Goal: Transaction & Acquisition: Book appointment/travel/reservation

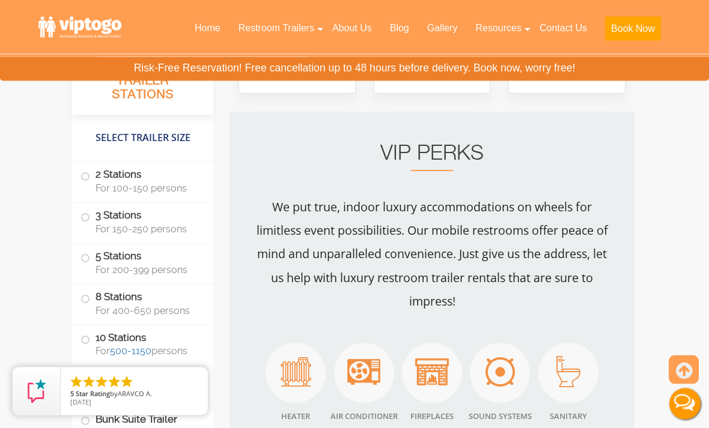
scroll to position [1689, 0]
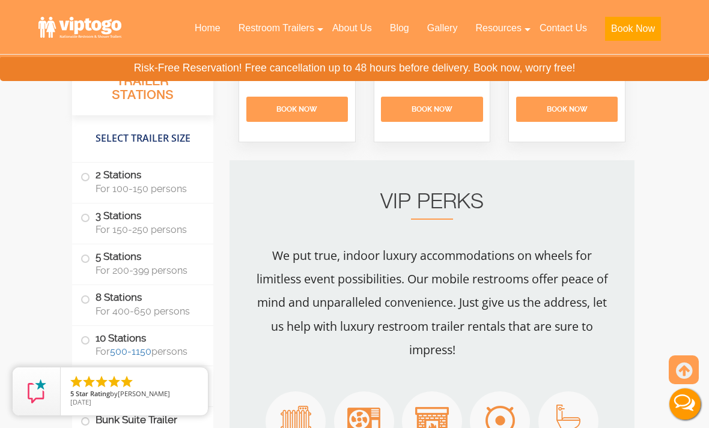
click at [207, 23] on link "Home" at bounding box center [208, 28] width 44 height 26
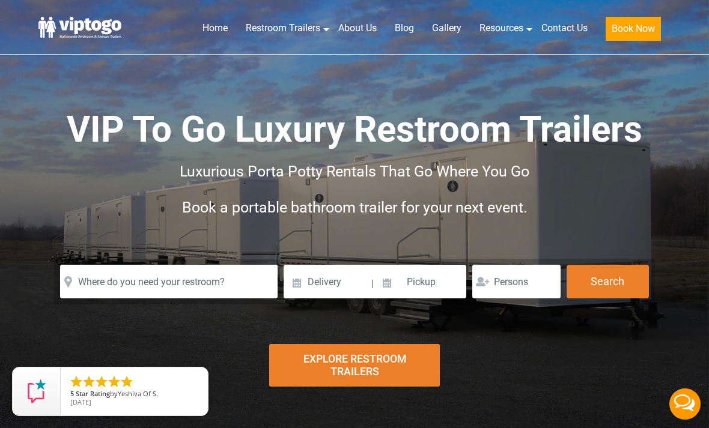
click at [571, 30] on link "Contact Us" at bounding box center [564, 28] width 64 height 26
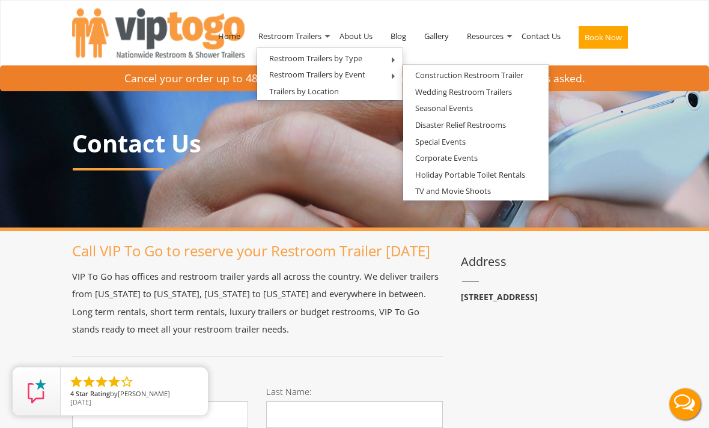
click at [510, 92] on link "Wedding Restroom Trailers" at bounding box center [463, 92] width 121 height 15
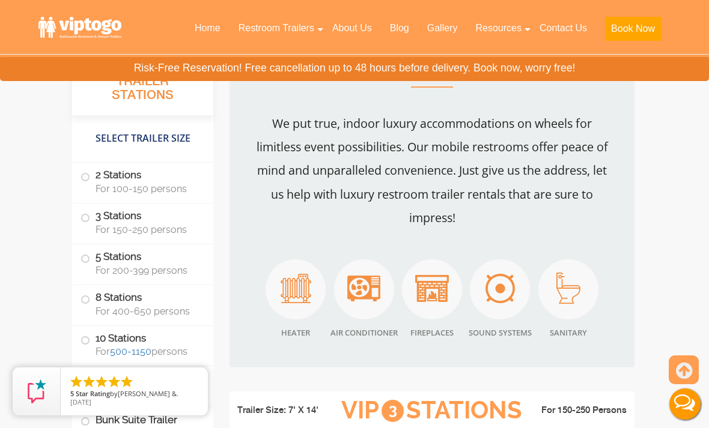
scroll to position [1835, 0]
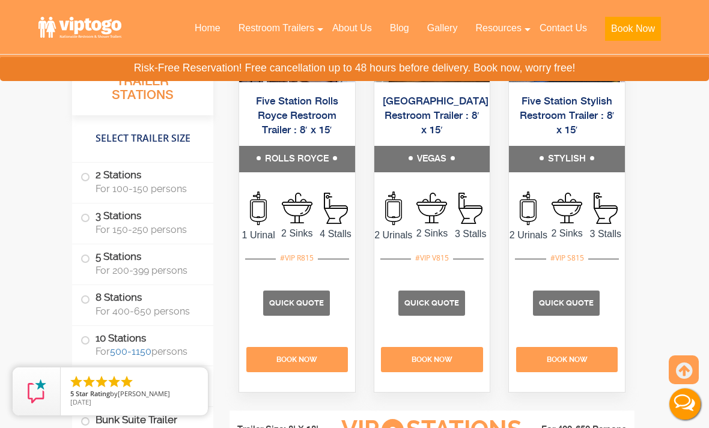
scroll to position [2847, 0]
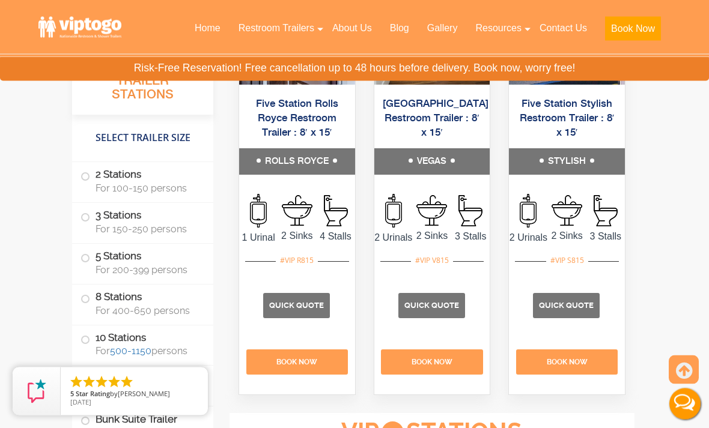
click at [439, 28] on link "Gallery" at bounding box center [442, 28] width 49 height 26
click at [83, 217] on span at bounding box center [85, 218] width 5 height 5
click at [446, 26] on link "Gallery" at bounding box center [442, 28] width 49 height 26
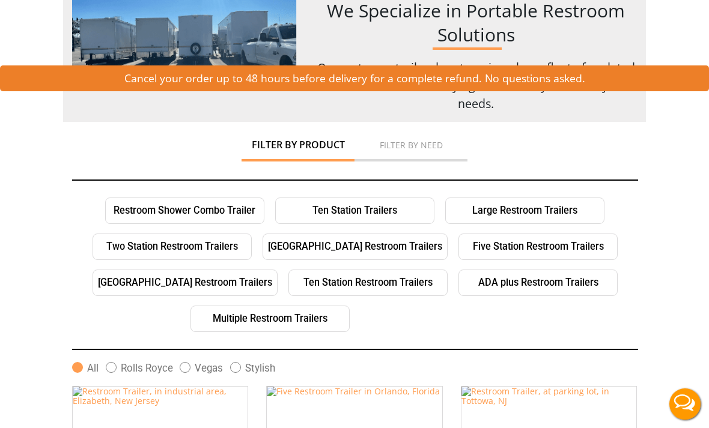
scroll to position [156, 0]
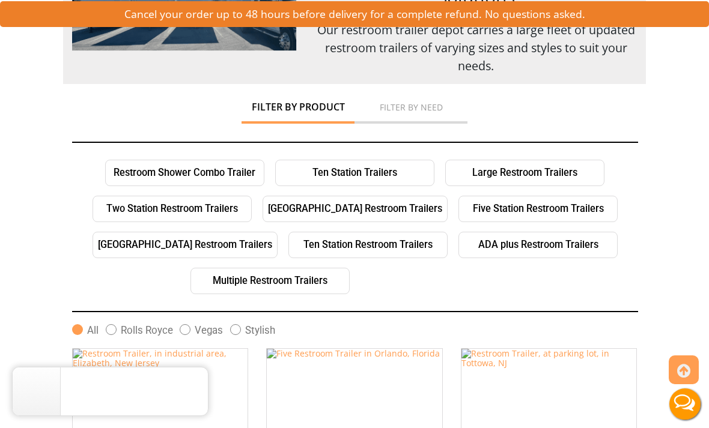
click at [386, 206] on link "Three Station Restroom Trailers" at bounding box center [354, 209] width 185 height 26
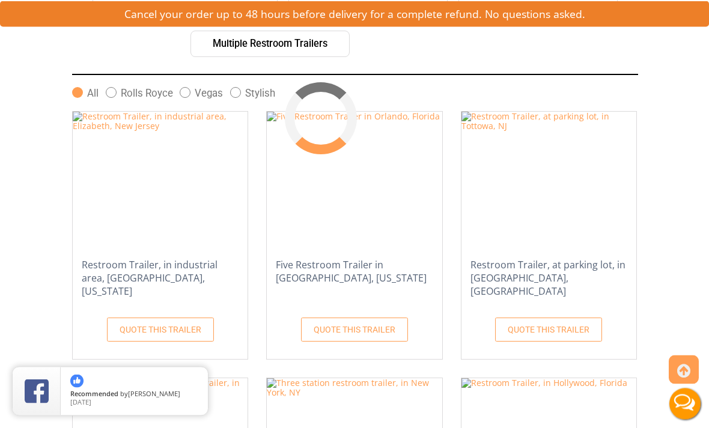
scroll to position [402, 0]
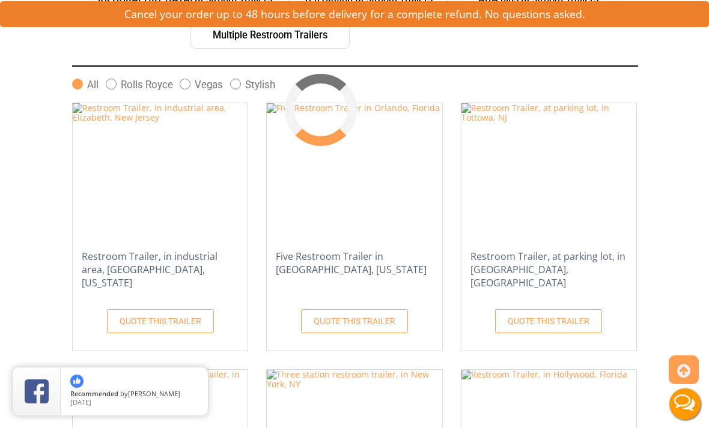
click at [189, 88] on span at bounding box center [185, 84] width 11 height 11
click at [0, 0] on input "Vegas" at bounding box center [0, 0] width 0 height 0
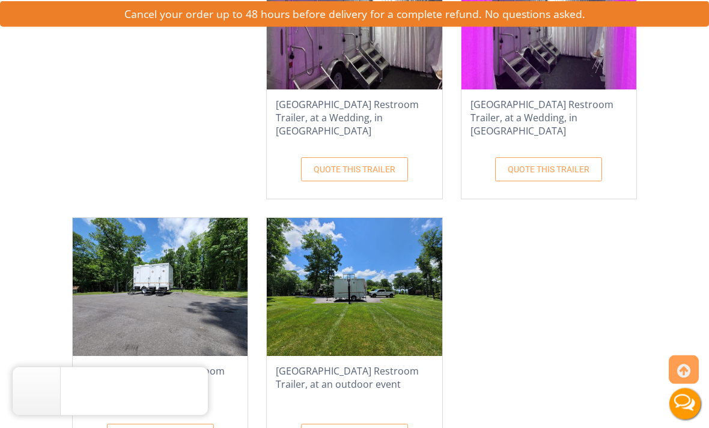
scroll to position [1673, 0]
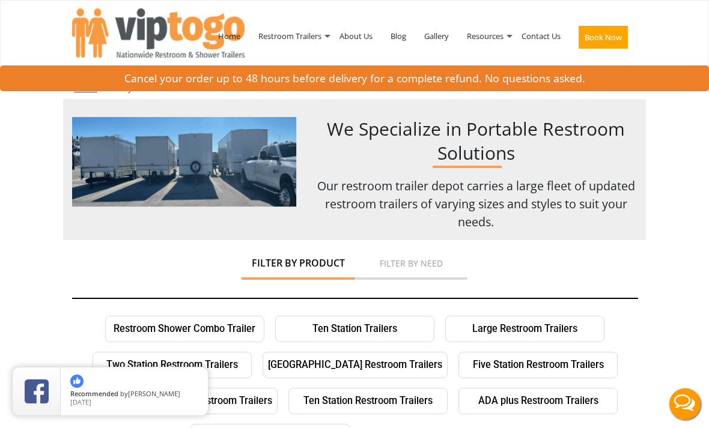
click at [365, 35] on link "About Us" at bounding box center [355, 36] width 51 height 62
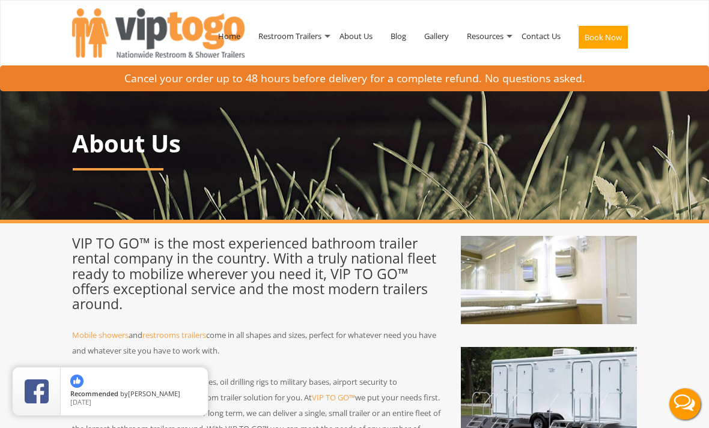
click at [4, 138] on img at bounding box center [580, 148] width 1161 height 142
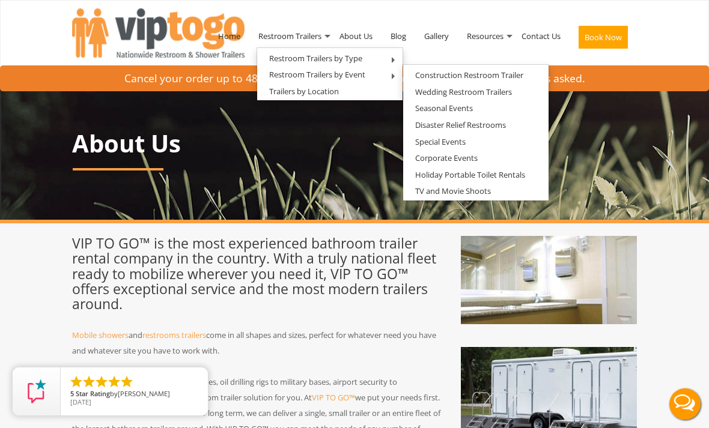
click at [513, 89] on link "Wedding Restroom Trailers" at bounding box center [463, 92] width 121 height 15
click at [686, 175] on img at bounding box center [580, 148] width 1161 height 142
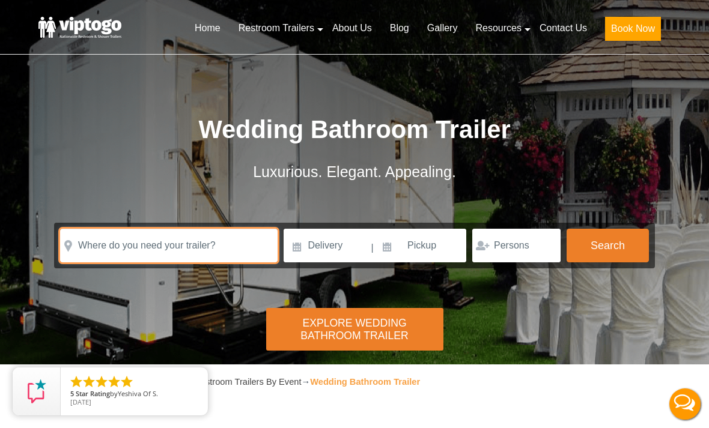
click at [239, 241] on input "text" at bounding box center [168, 246] width 217 height 34
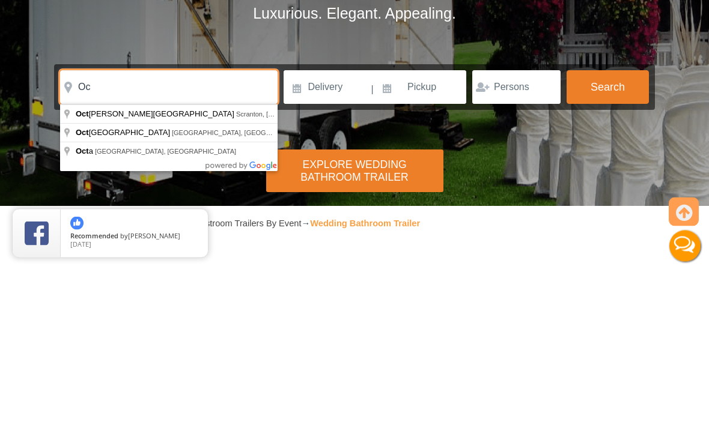
type input "O"
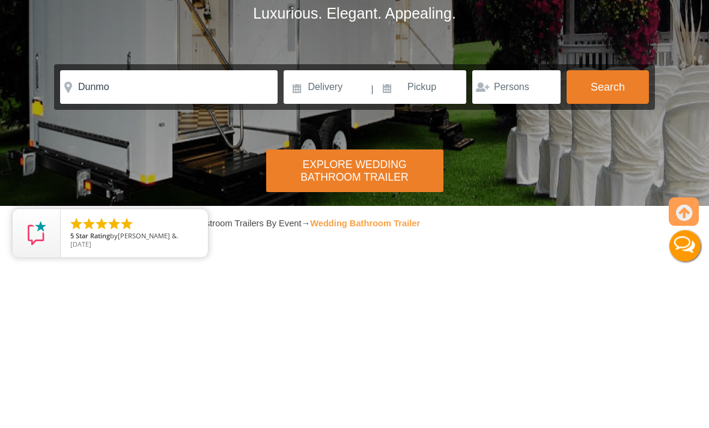
type input "Dunmore, PA, USA"
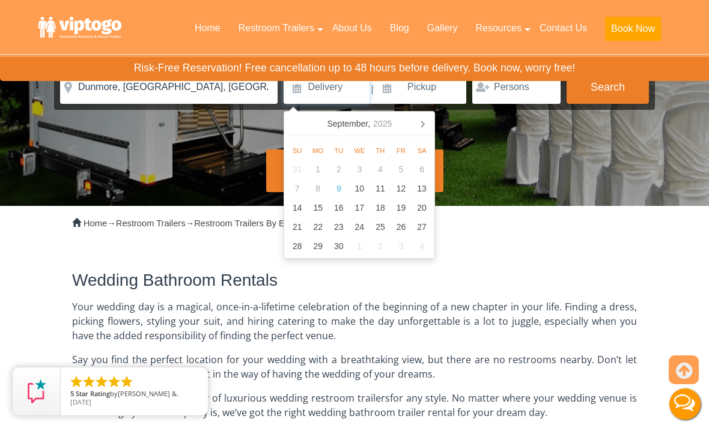
click at [430, 116] on icon at bounding box center [422, 123] width 19 height 19
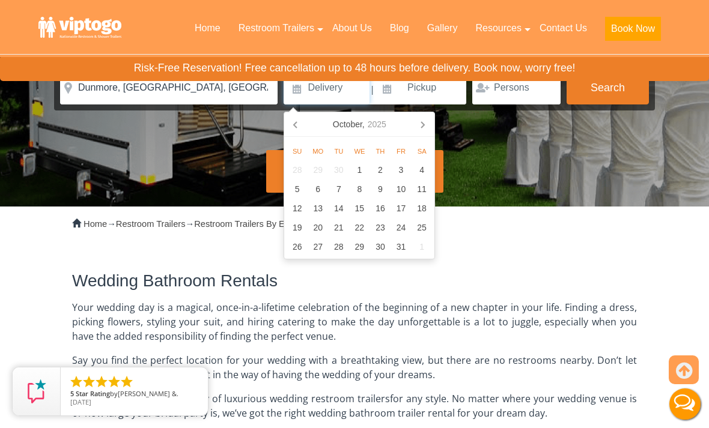
scroll to position [150, 0]
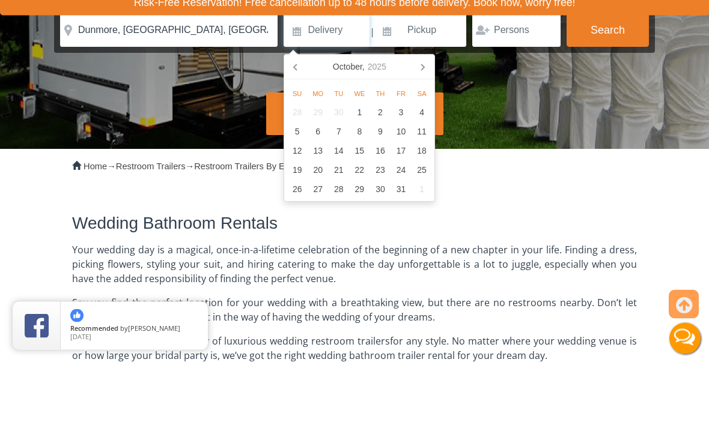
click at [407, 207] on div "17" at bounding box center [400, 216] width 21 height 19
type input "10/17/2025"
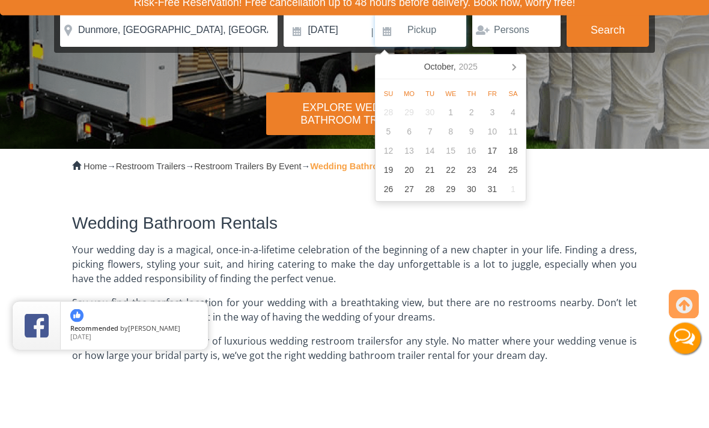
click at [516, 207] on div "18" at bounding box center [513, 216] width 21 height 19
type input "10/18/2025"
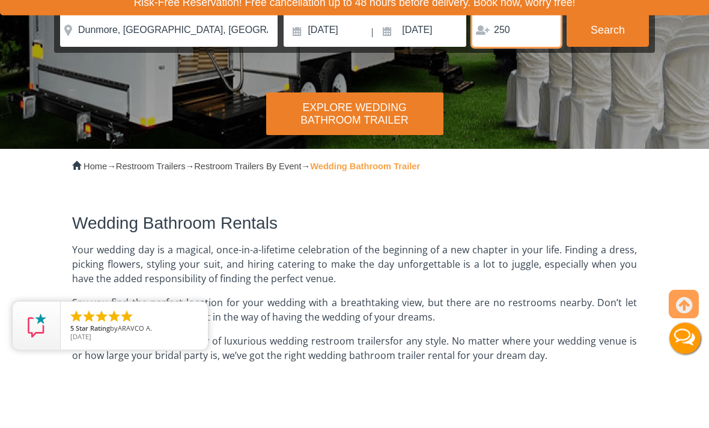
type input "250"
click at [617, 79] on button "Search" at bounding box center [607, 96] width 82 height 34
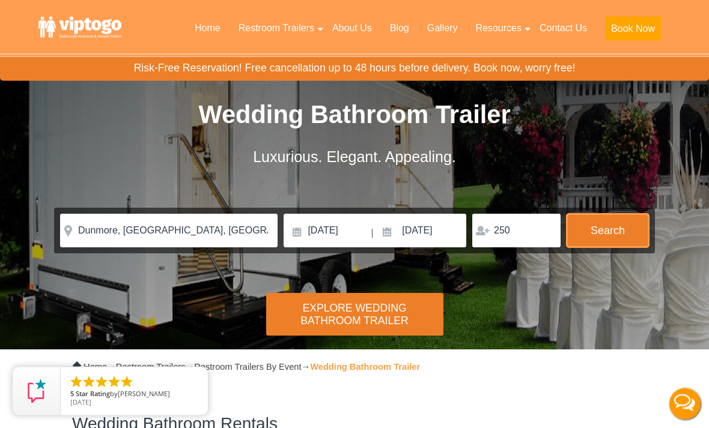
scroll to position [15, 0]
click at [606, 223] on button "Search" at bounding box center [607, 231] width 82 height 34
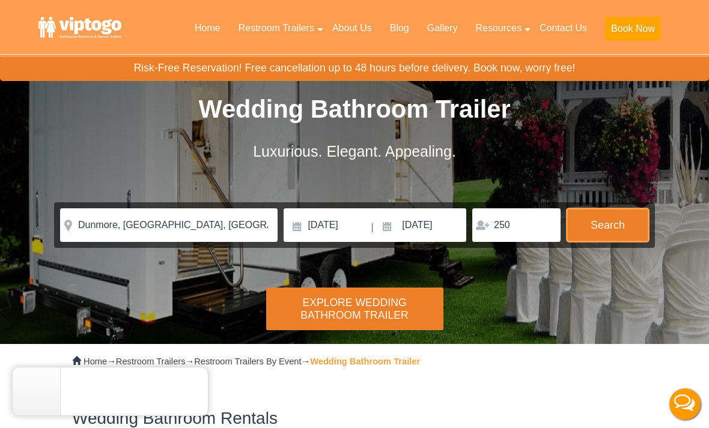
scroll to position [0, 0]
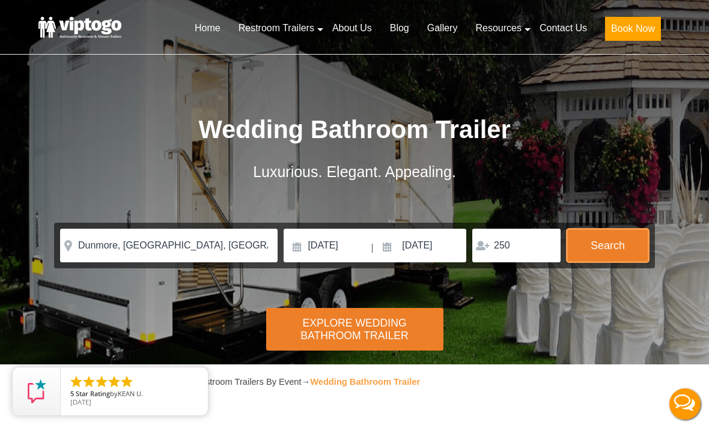
click at [611, 239] on button "Search" at bounding box center [607, 246] width 82 height 34
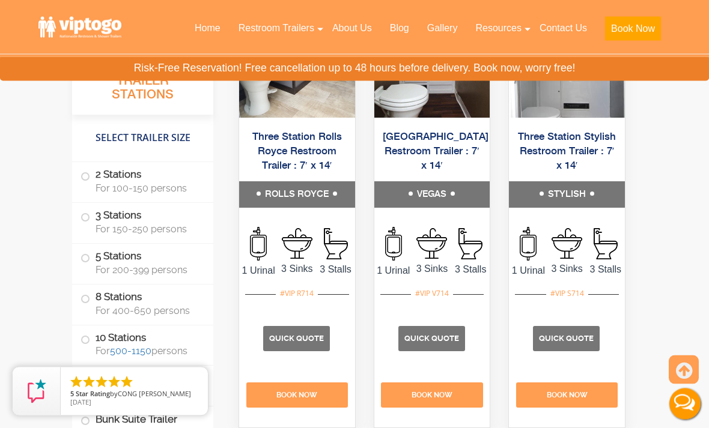
scroll to position [2406, 0]
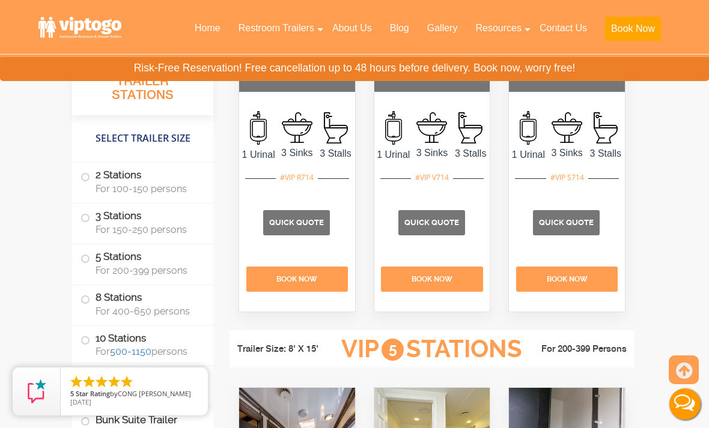
click at [453, 235] on p "Quick Quote" at bounding box center [431, 222] width 67 height 25
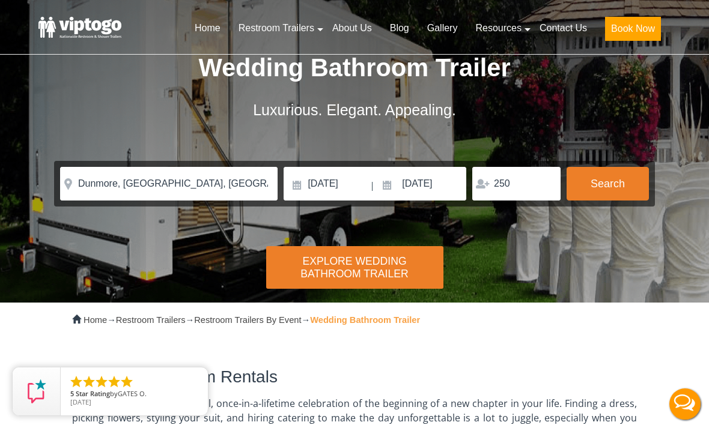
scroll to position [0, 0]
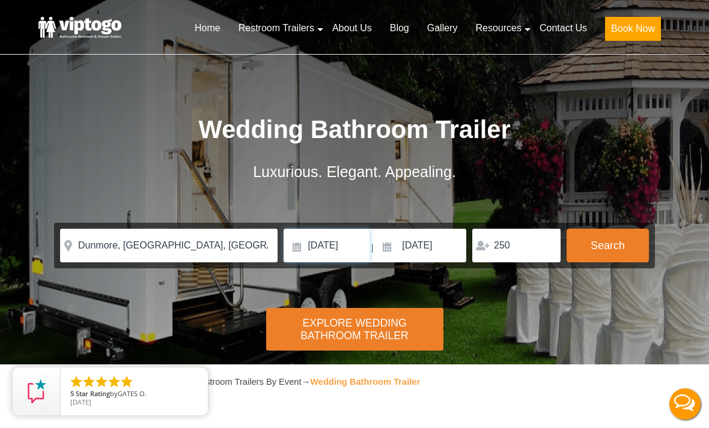
click at [358, 244] on input "10/17/2025" at bounding box center [326, 246] width 86 height 34
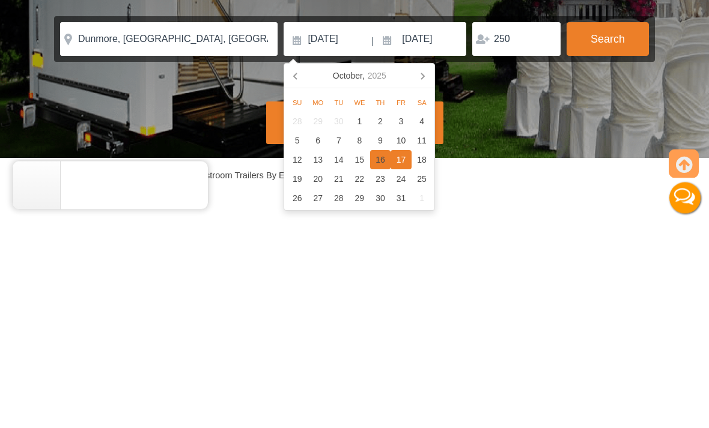
click at [382, 357] on div "16" at bounding box center [380, 366] width 21 height 19
type input "10/16/2025"
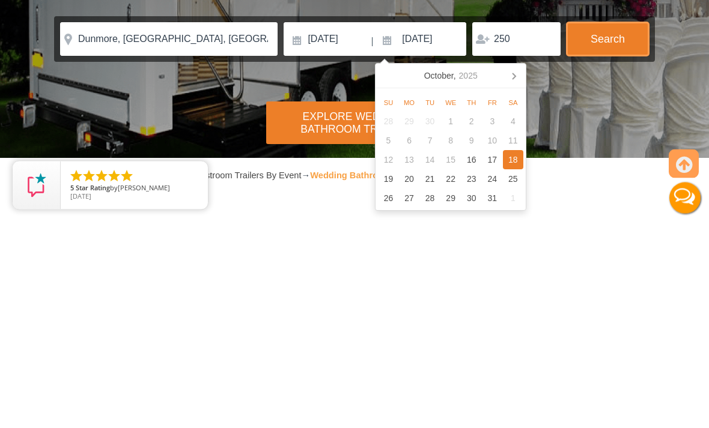
click at [615, 229] on button "Search" at bounding box center [607, 246] width 82 height 34
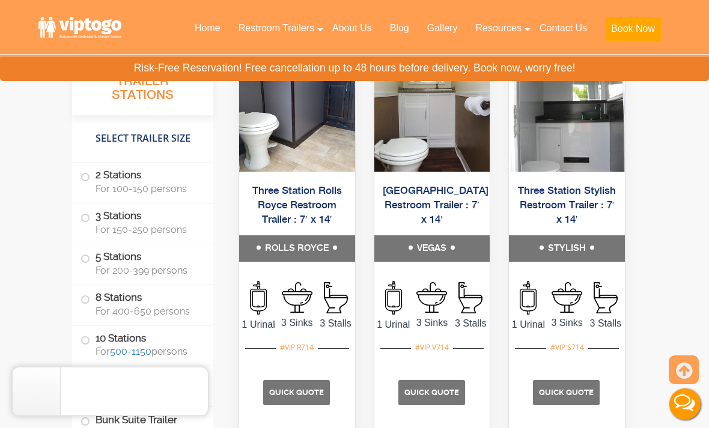
scroll to position [2268, 0]
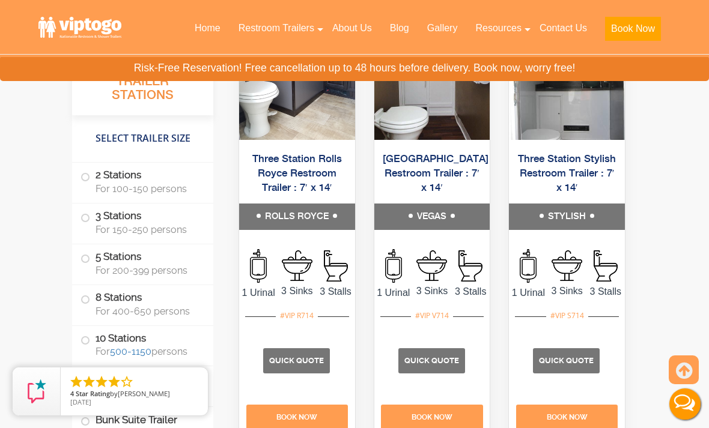
click at [445, 365] on span "Quick Quote" at bounding box center [431, 360] width 55 height 9
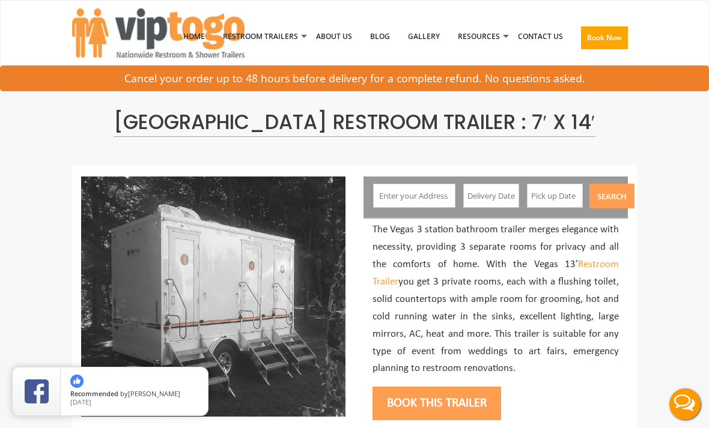
click at [441, 195] on input "text" at bounding box center [414, 196] width 82 height 24
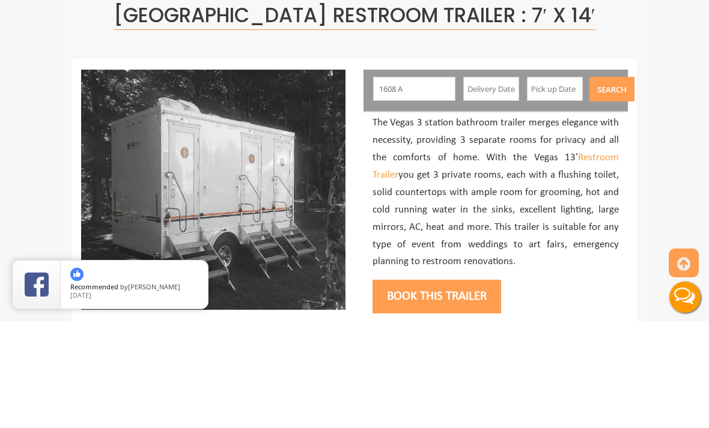
type input "1608 Adams Avenue, Dunmore, PA, USA"
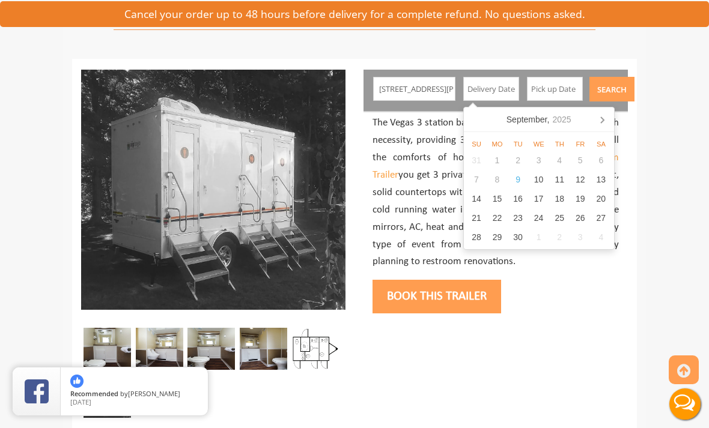
click at [603, 121] on icon at bounding box center [601, 119] width 19 height 19
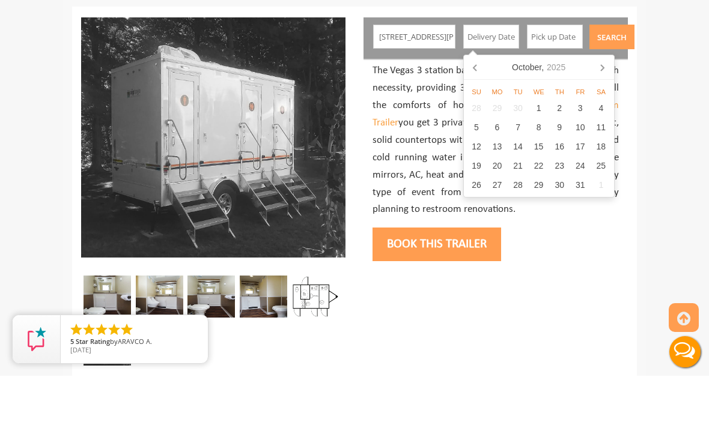
click at [584, 189] on div "17" at bounding box center [579, 198] width 21 height 19
type input "10/17/2025"
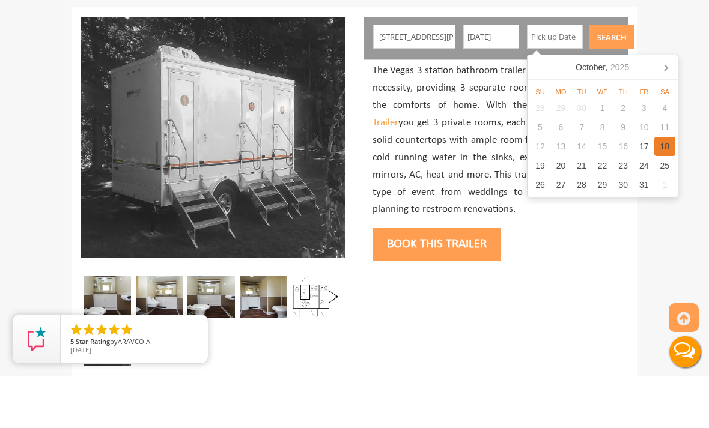
click at [662, 189] on div "18" at bounding box center [664, 198] width 21 height 19
type input "10/18/2025"
click at [614, 77] on button "Search" at bounding box center [611, 89] width 45 height 25
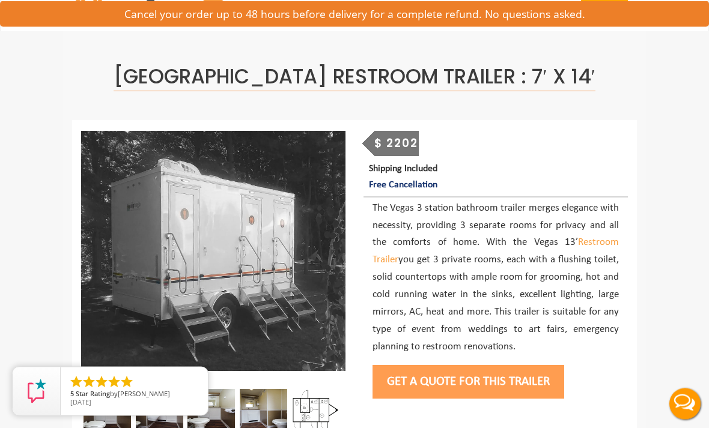
scroll to position [47, 0]
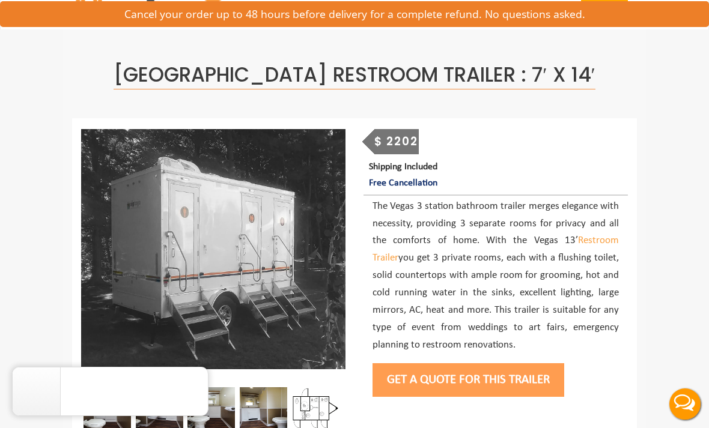
click at [497, 378] on button "Get a Quote for this Trailer" at bounding box center [468, 380] width 192 height 34
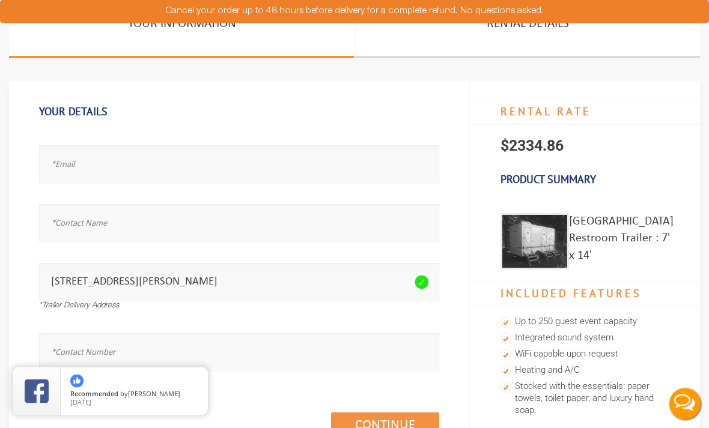
scroll to position [16, 0]
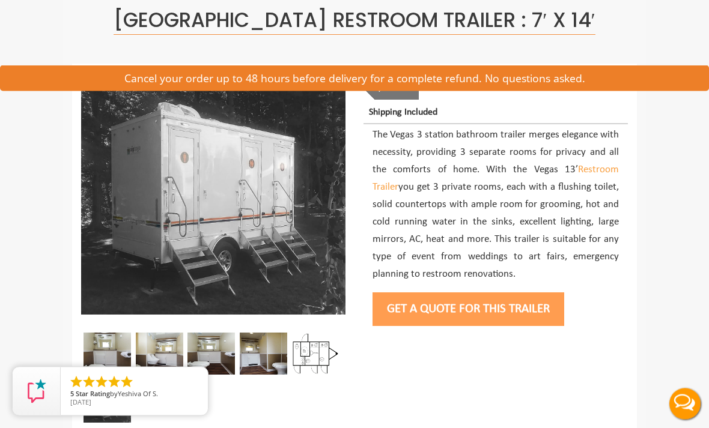
scroll to position [99, 0]
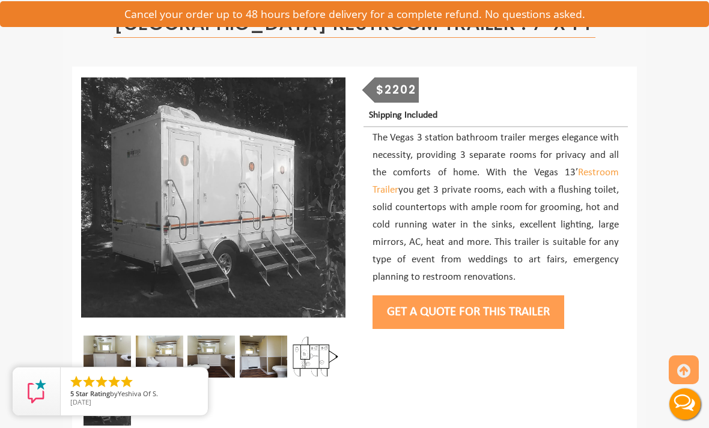
click at [464, 300] on button "Get a Quote for this Trailer" at bounding box center [468, 312] width 192 height 34
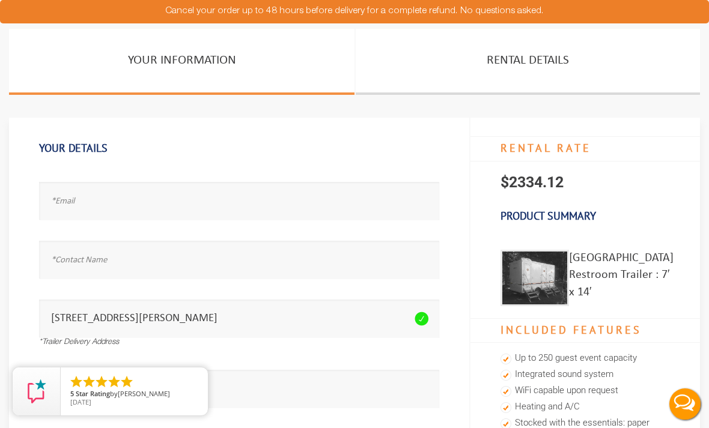
click at [537, 60] on link "Rental Details" at bounding box center [527, 62] width 344 height 66
click at [533, 59] on link "Rental Details" at bounding box center [527, 62] width 344 height 66
click at [288, 184] on input "text" at bounding box center [239, 201] width 400 height 38
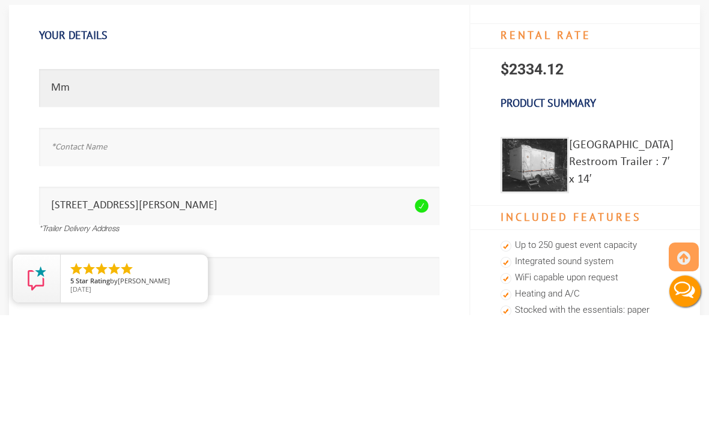
type input "M"
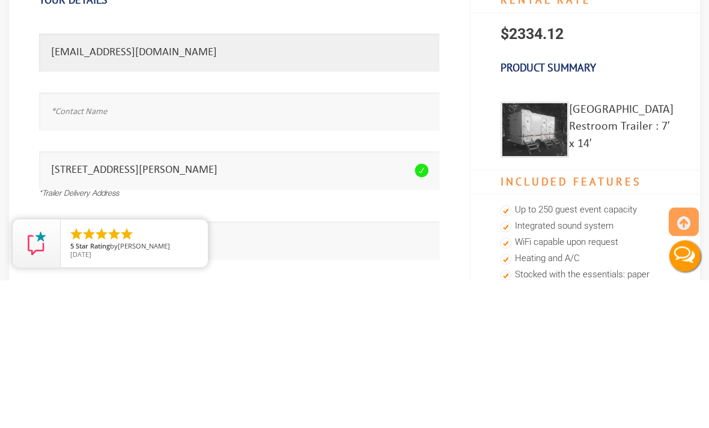
type input "mmclark08@yahoo.com"
click at [263, 241] on input "text" at bounding box center [239, 260] width 400 height 38
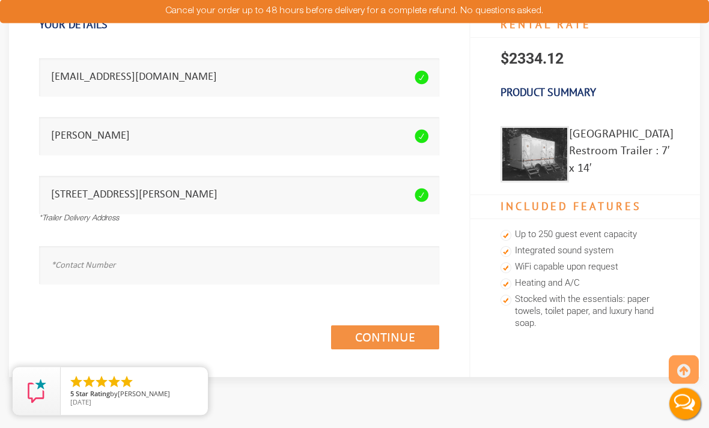
scroll to position [124, 0]
type input "Margaret Clark"
click at [106, 269] on input "text" at bounding box center [239, 265] width 400 height 38
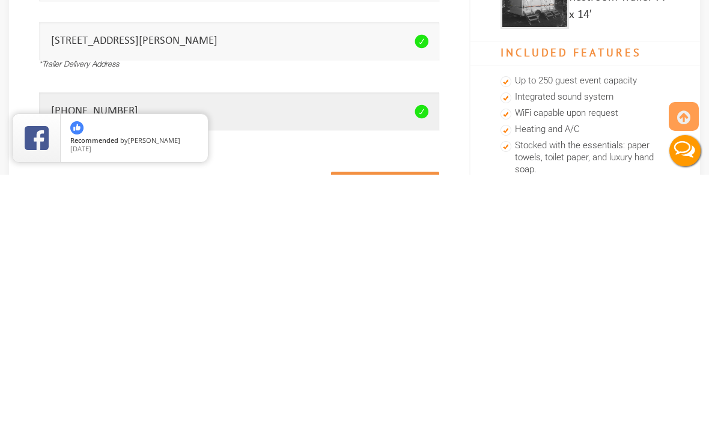
scroll to position [28, 0]
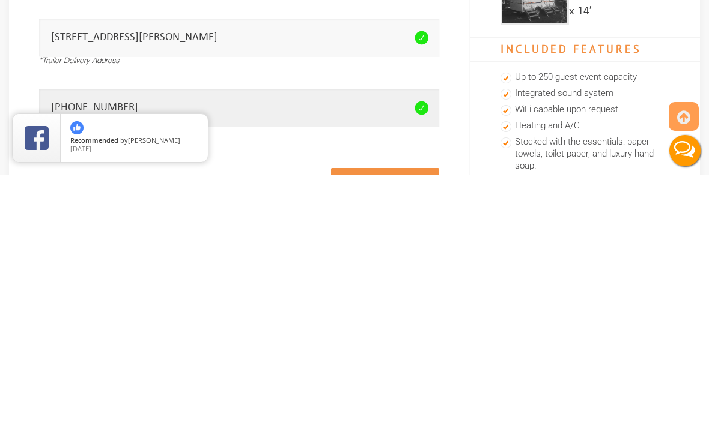
type input "570-815-1354"
click at [410, 422] on link "Continue (1/3)" at bounding box center [385, 434] width 108 height 24
